Goal: Use online tool/utility: Utilize a website feature to perform a specific function

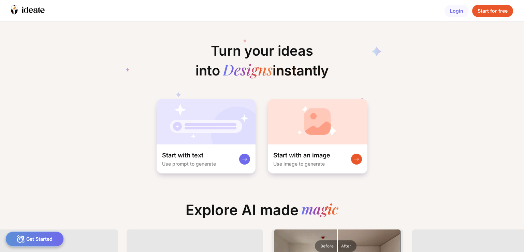
click at [489, 12] on div "Start for free" at bounding box center [492, 11] width 41 height 12
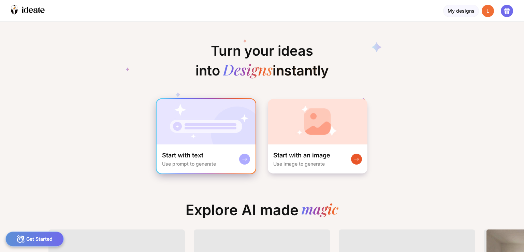
click at [229, 130] on img at bounding box center [206, 121] width 99 height 45
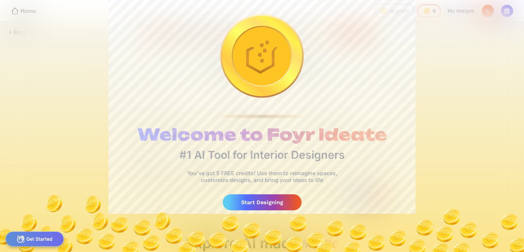
click at [47, 236] on div "Get Started" at bounding box center [34, 238] width 58 height 15
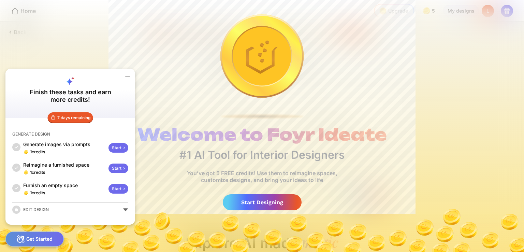
click at [121, 146] on icon at bounding box center [123, 147] width 5 height 5
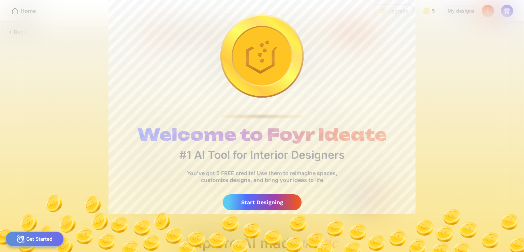
click at [256, 203] on div "Start Designing" at bounding box center [262, 202] width 79 height 16
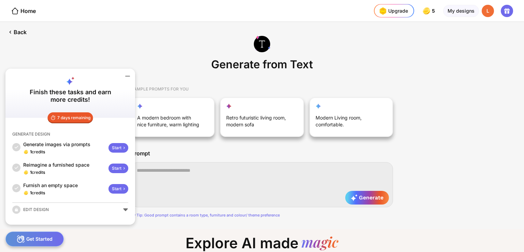
click at [130, 78] on icon at bounding box center [127, 76] width 8 height 8
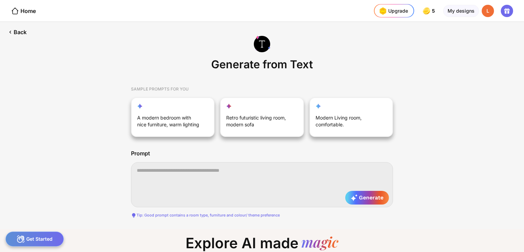
click at [191, 172] on textarea at bounding box center [262, 184] width 262 height 45
paste textarea "**********"
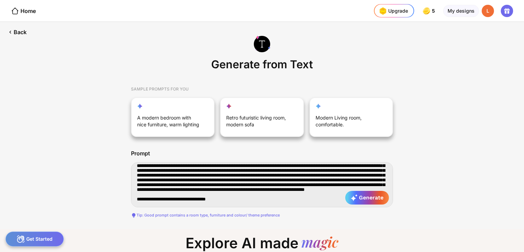
drag, startPoint x: 232, startPoint y: 202, endPoint x: 218, endPoint y: 198, distance: 15.0
click at [218, 198] on textarea at bounding box center [262, 184] width 262 height 45
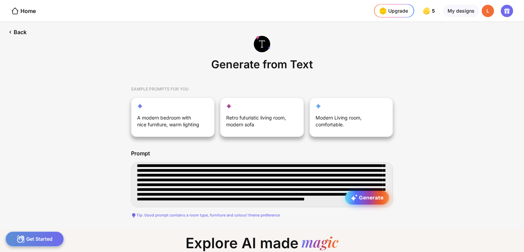
type textarea "**********"
click at [365, 196] on span "Generate" at bounding box center [367, 197] width 33 height 7
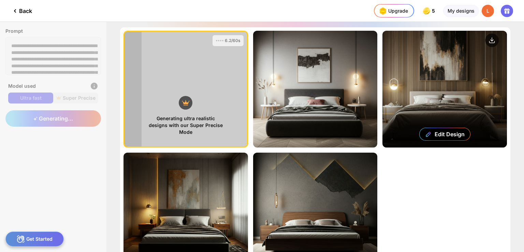
click at [432, 86] on div "Edit Design" at bounding box center [444, 89] width 124 height 117
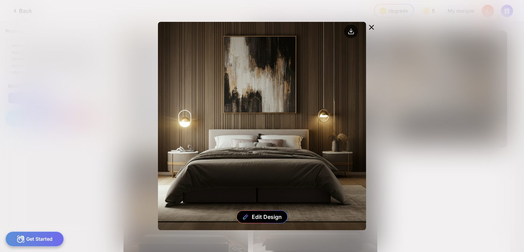
click at [373, 26] on icon at bounding box center [371, 27] width 8 height 8
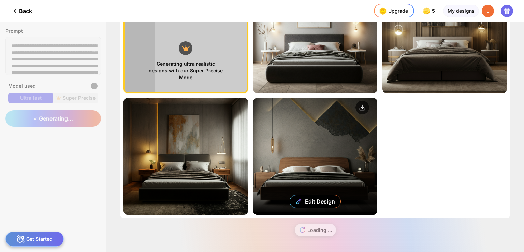
click at [312, 152] on div "Edit Design" at bounding box center [315, 156] width 124 height 117
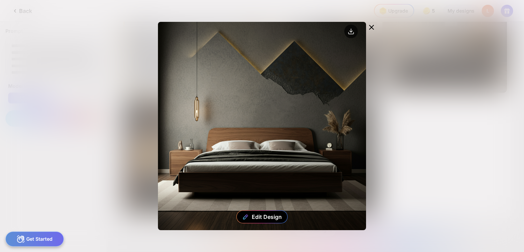
click at [370, 27] on icon at bounding box center [371, 27] width 8 height 8
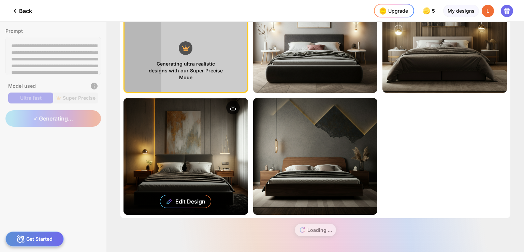
click at [214, 146] on div "Edit Design" at bounding box center [185, 156] width 124 height 117
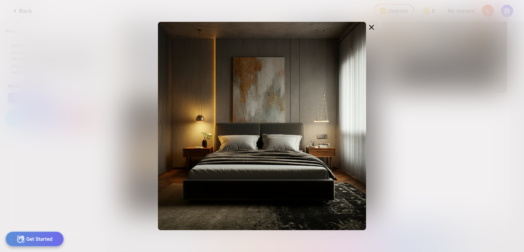
click at [372, 26] on icon at bounding box center [371, 27] width 4 height 4
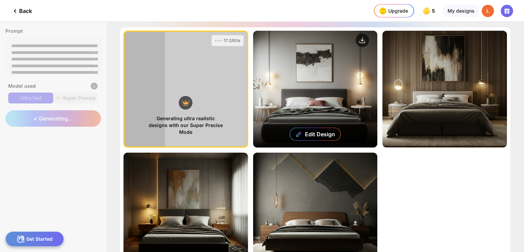
click at [330, 80] on div "Edit Design" at bounding box center [315, 89] width 124 height 117
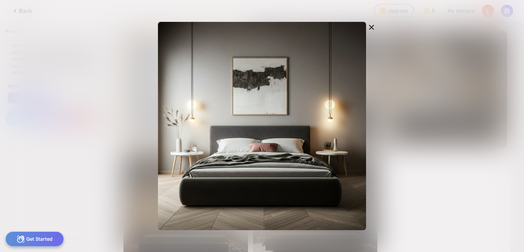
click at [414, 78] on div "Edit Design" at bounding box center [262, 126] width 306 height 208
click at [370, 25] on icon at bounding box center [371, 27] width 8 height 8
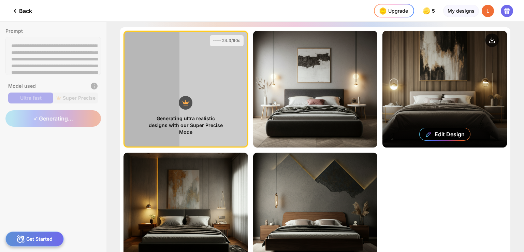
click at [416, 81] on div "Edit Design" at bounding box center [444, 89] width 124 height 117
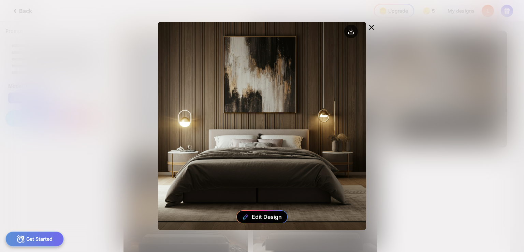
click at [371, 27] on icon at bounding box center [371, 27] width 4 height 4
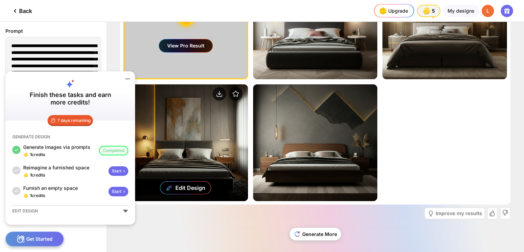
click at [212, 130] on div "Edit Design" at bounding box center [185, 142] width 124 height 117
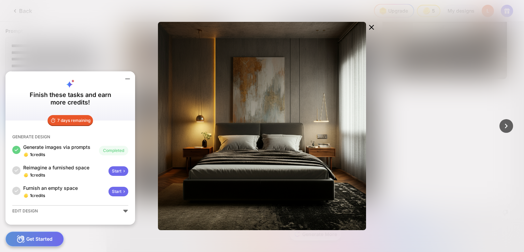
click at [372, 25] on icon at bounding box center [371, 27] width 4 height 4
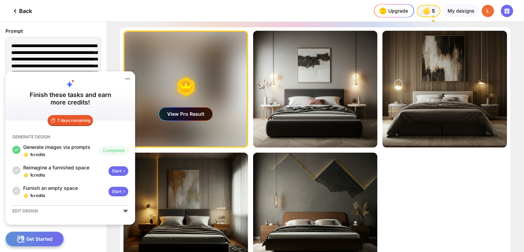
click at [211, 93] on div "View Pro Result" at bounding box center [185, 89] width 122 height 115
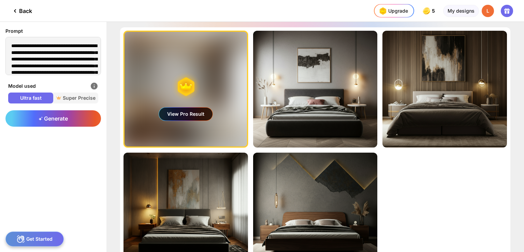
click at [188, 114] on div "View Pro Result" at bounding box center [186, 113] width 54 height 13
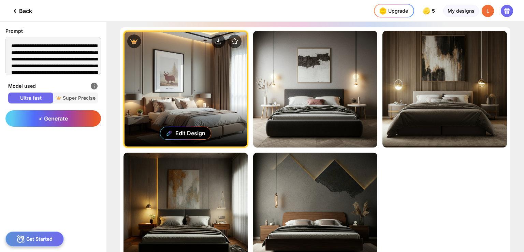
click at [193, 98] on div "Edit Design" at bounding box center [185, 89] width 122 height 115
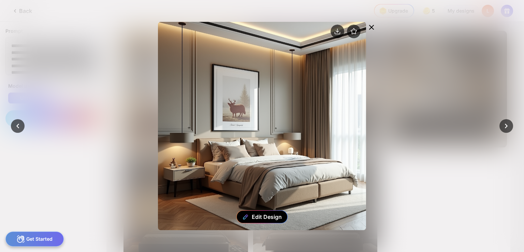
click at [367, 26] on icon at bounding box center [371, 27] width 8 height 8
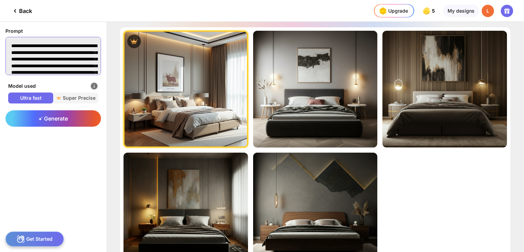
drag, startPoint x: 87, startPoint y: 68, endPoint x: 0, endPoint y: 26, distance: 96.2
click at [0, 26] on div "Prompt" at bounding box center [53, 52] width 106 height 60
